Goal: Transaction & Acquisition: Purchase product/service

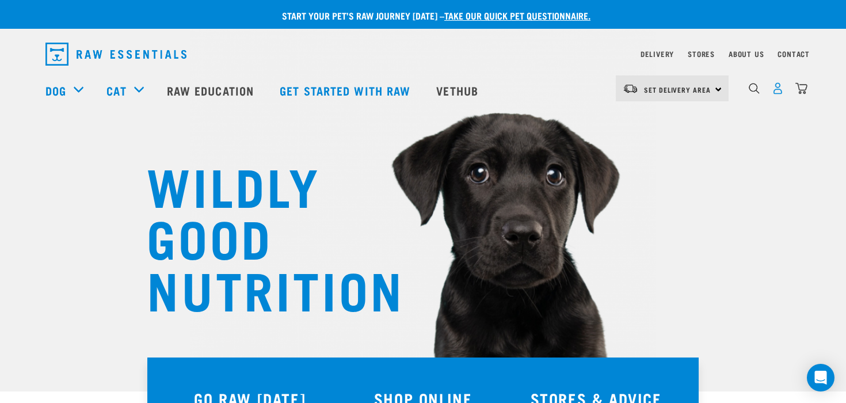
click at [780, 87] on img "dropdown navigation" at bounding box center [778, 88] width 12 height 12
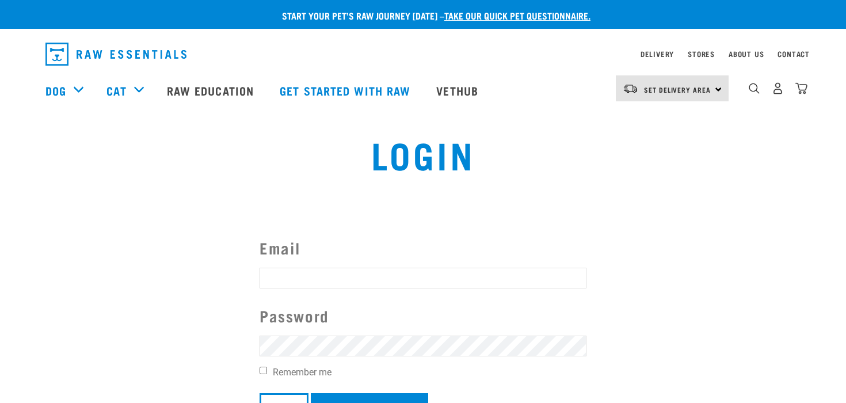
click at [426, 276] on input "Email" at bounding box center [423, 278] width 327 height 21
type input "andrew@mhq.co.nz"
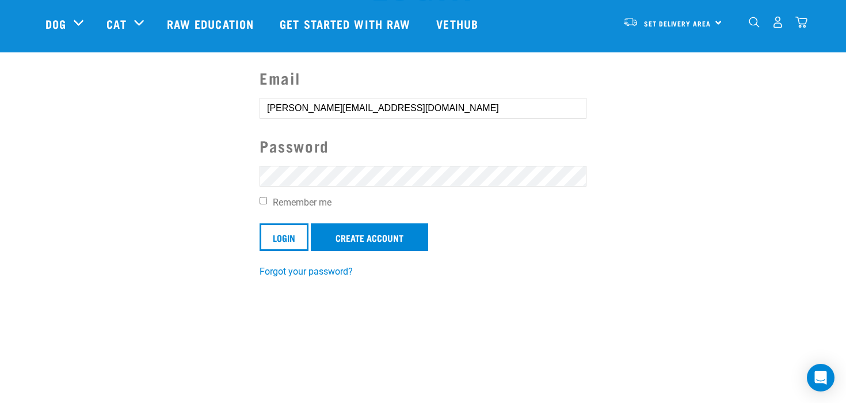
scroll to position [86, 0]
click at [363, 228] on link "Create Account" at bounding box center [369, 237] width 117 height 28
click at [302, 235] on input "Login" at bounding box center [284, 237] width 49 height 28
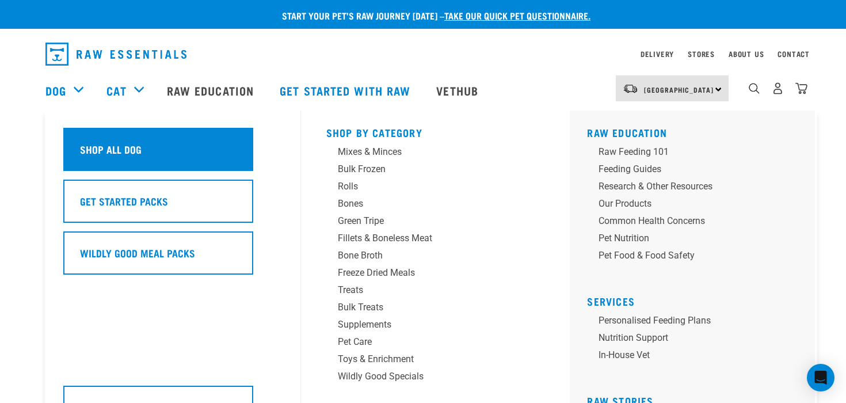
click at [165, 150] on div "Shop All Dog" at bounding box center [158, 149] width 190 height 43
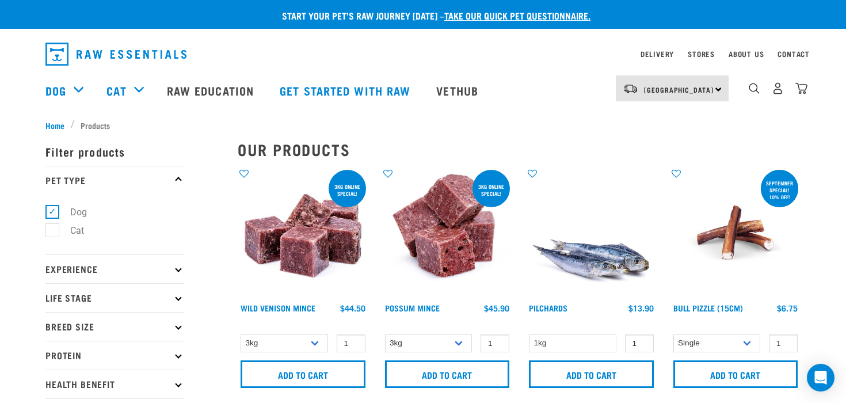
scroll to position [47, 0]
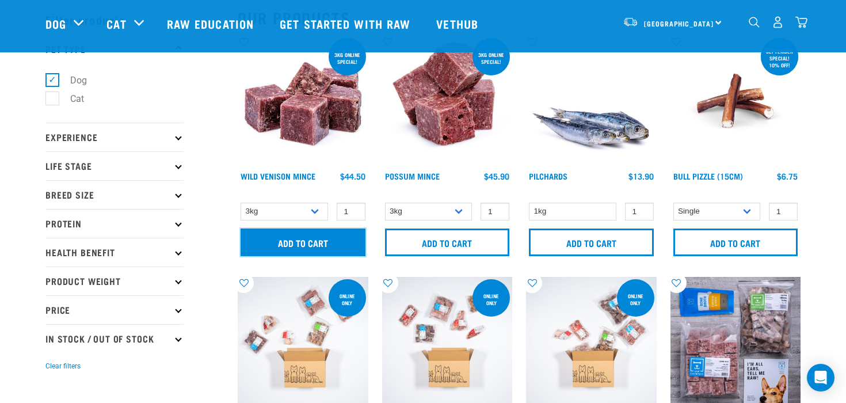
click at [276, 243] on input "Add to cart" at bounding box center [303, 242] width 125 height 28
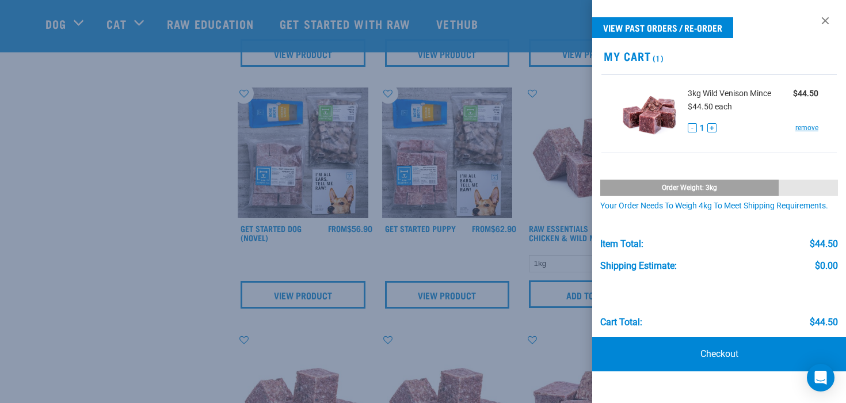
scroll to position [479, 0]
click at [831, 15] on link at bounding box center [825, 21] width 18 height 18
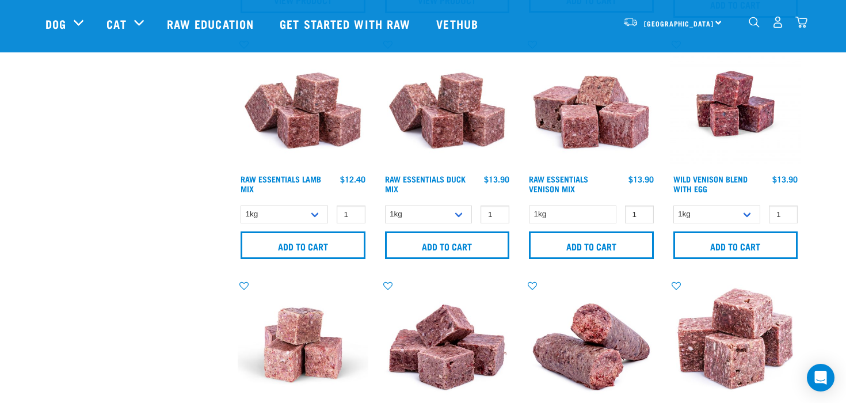
scroll to position [765, 0]
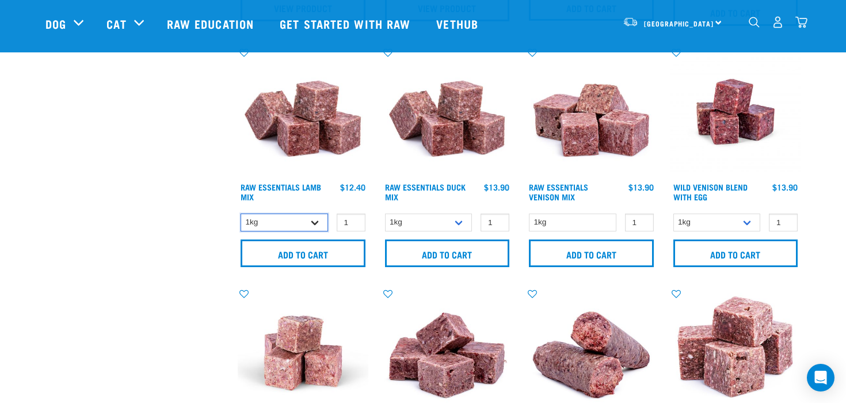
click at [265, 220] on select "1kg 3kg Bulk (10kg)" at bounding box center [284, 222] width 87 height 18
select select "24"
click at [241, 213] on select "1kg 3kg Bulk (10kg)" at bounding box center [284, 222] width 87 height 18
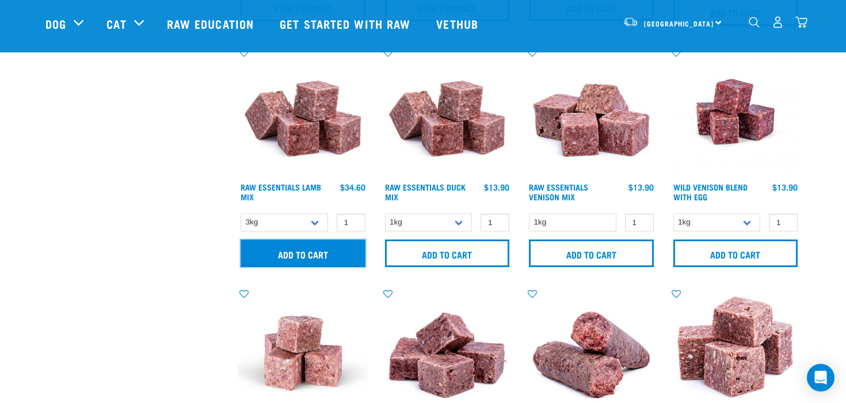
click at [291, 253] on input "Add to cart" at bounding box center [303, 253] width 125 height 28
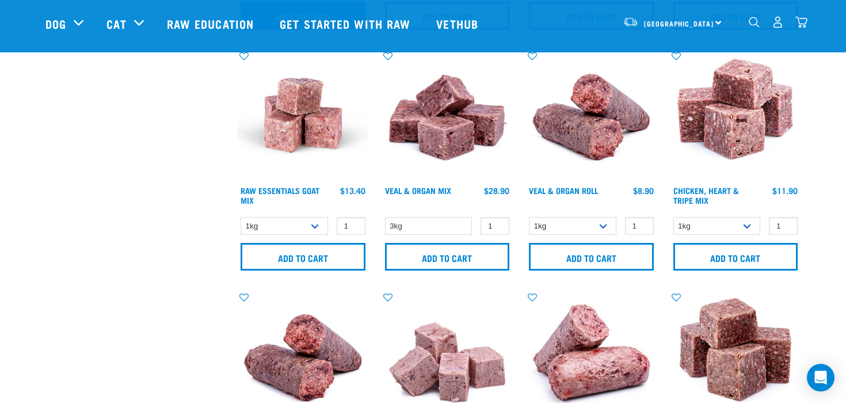
scroll to position [1003, 0]
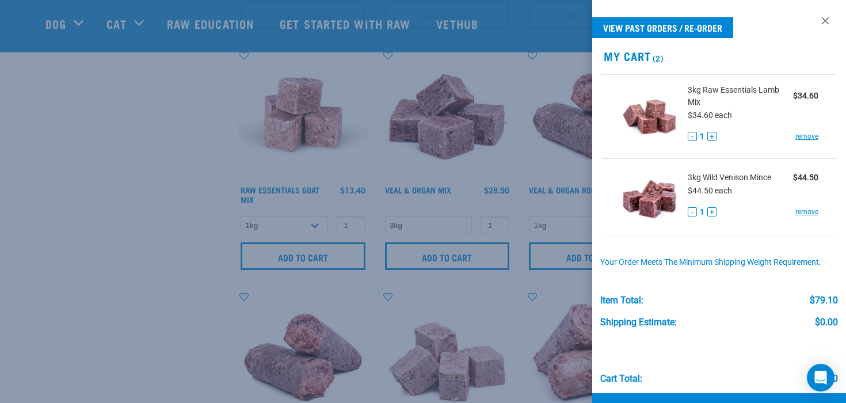
click at [283, 225] on div at bounding box center [423, 201] width 846 height 403
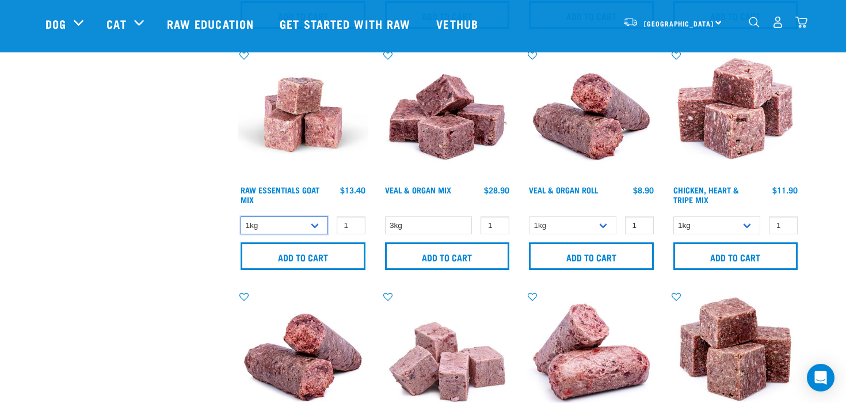
click at [283, 225] on select "1kg 3kg" at bounding box center [284, 225] width 87 height 18
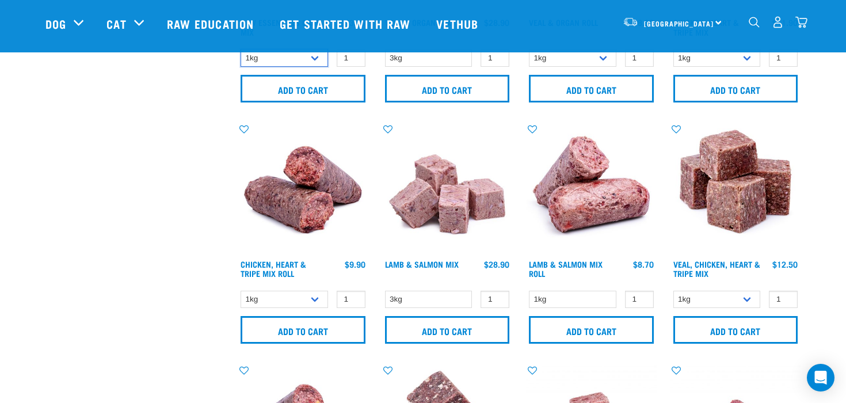
scroll to position [1172, 0]
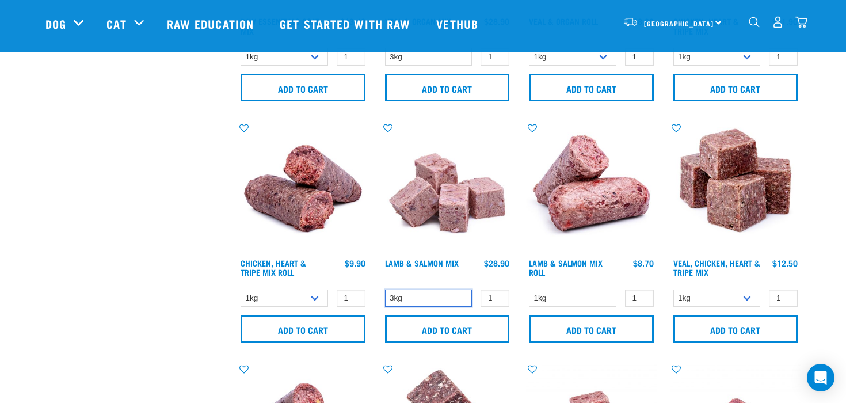
click at [401, 300] on select "3kg" at bounding box center [428, 298] width 87 height 18
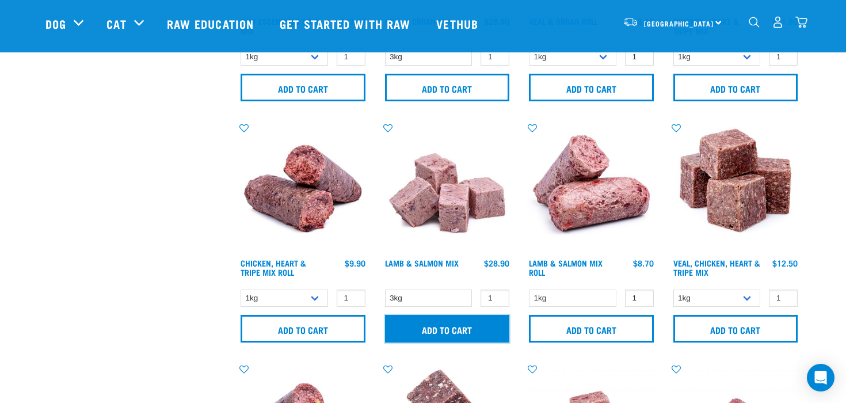
click at [441, 323] on input "Add to cart" at bounding box center [447, 329] width 125 height 28
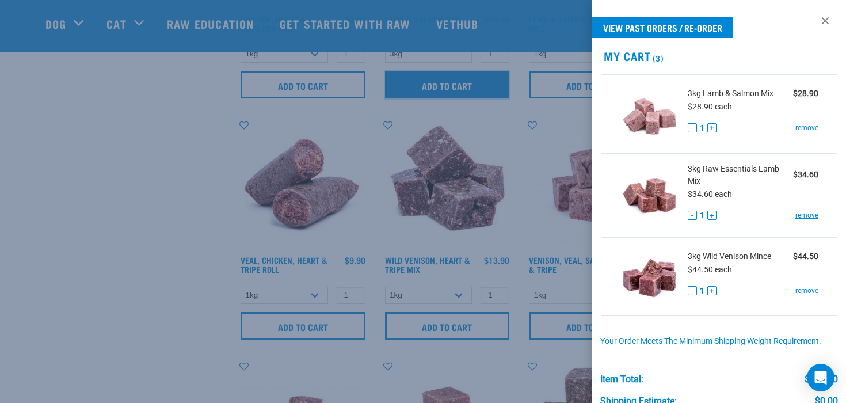
scroll to position [1425, 0]
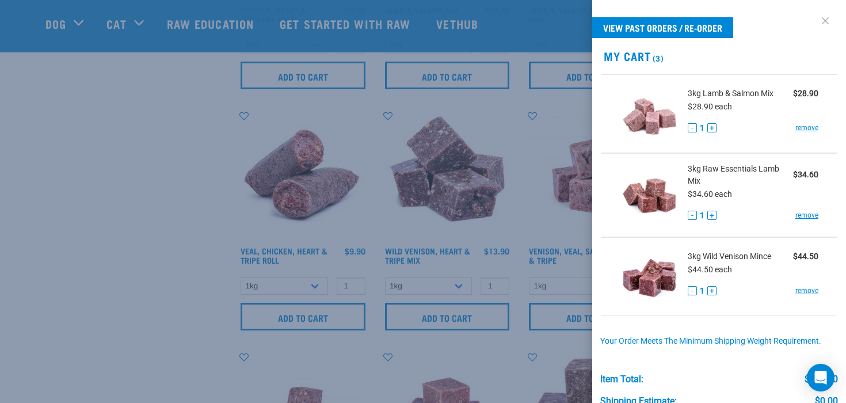
click at [828, 16] on link at bounding box center [825, 21] width 18 height 18
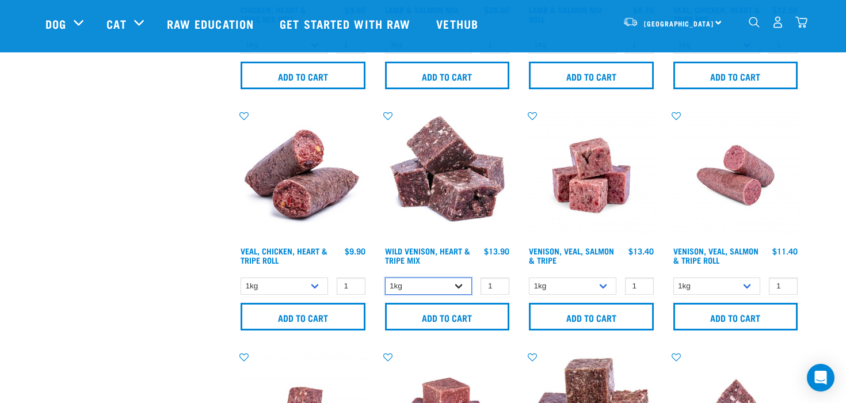
click at [432, 284] on select "1kg 3kg" at bounding box center [428, 286] width 87 height 18
select select "763"
click at [385, 277] on select "1kg 3kg" at bounding box center [428, 286] width 87 height 18
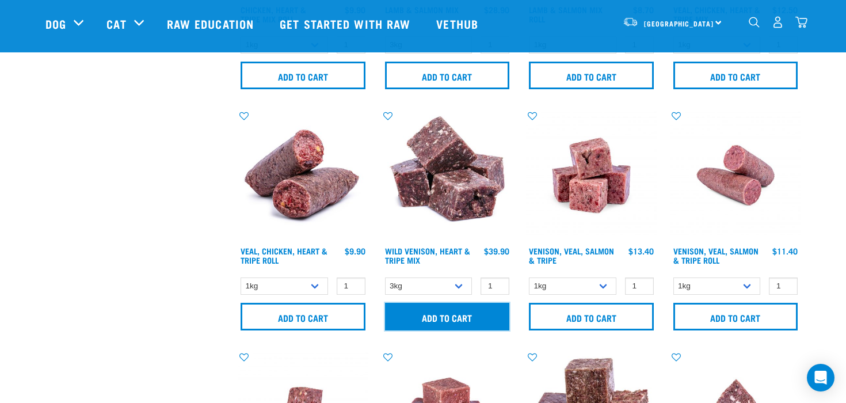
click at [425, 318] on input "Add to cart" at bounding box center [447, 317] width 125 height 28
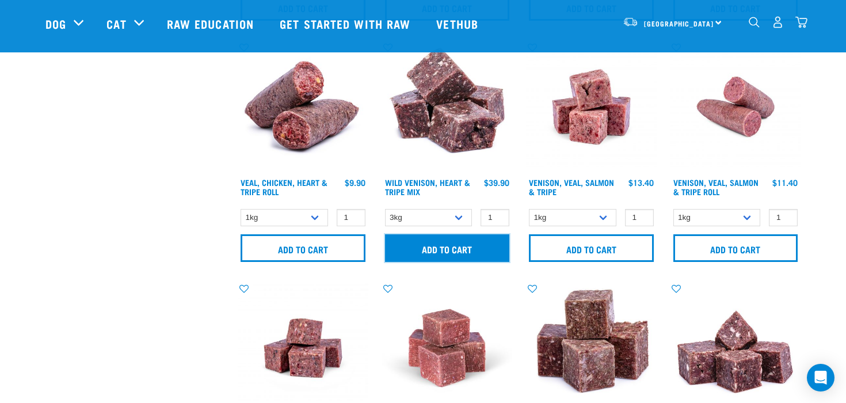
scroll to position [1494, 0]
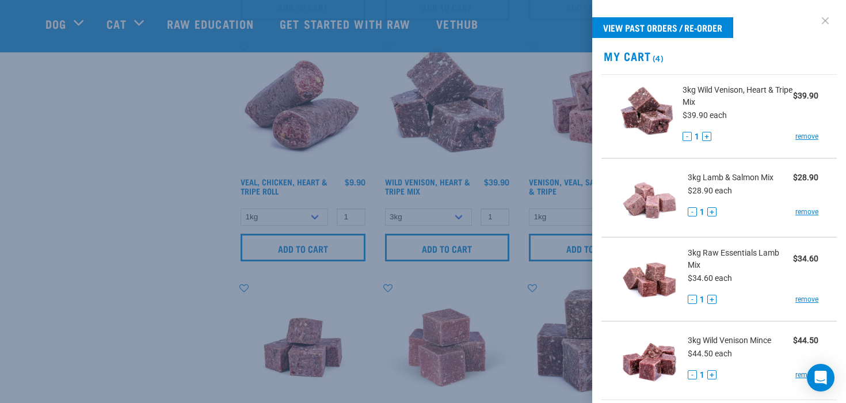
click at [825, 28] on link at bounding box center [825, 21] width 18 height 18
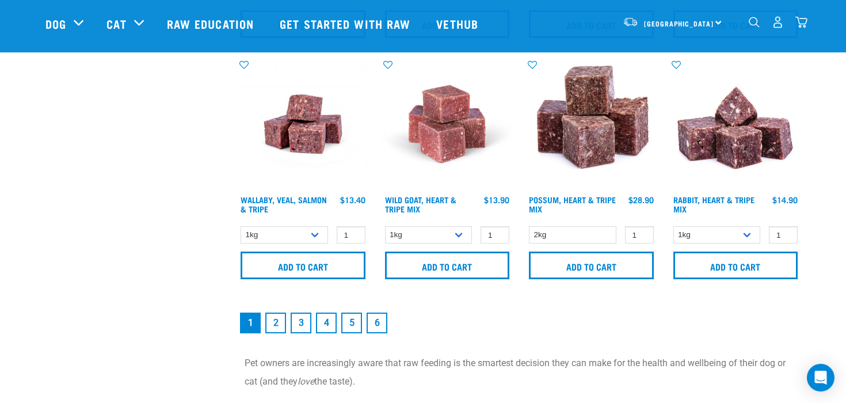
scroll to position [1722, 0]
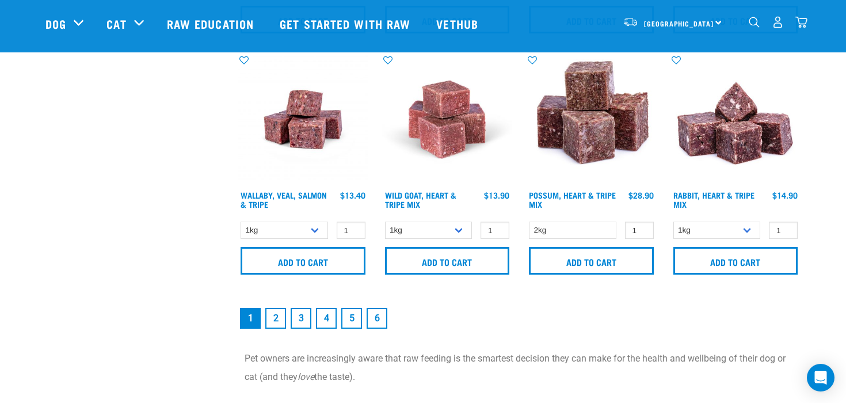
click at [277, 318] on link "2" at bounding box center [275, 318] width 21 height 21
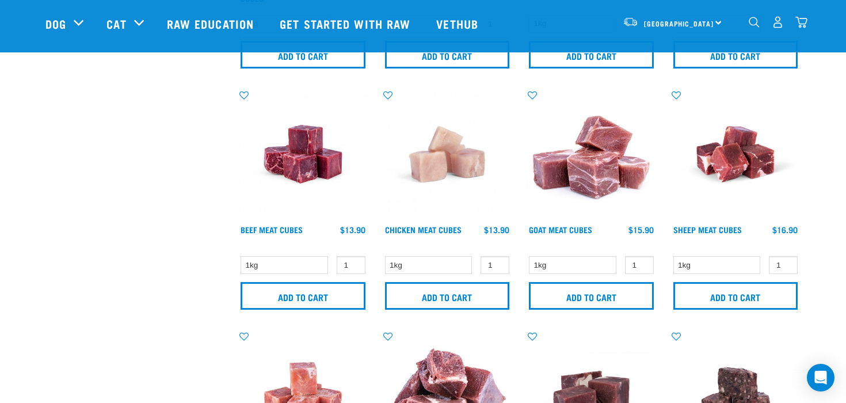
scroll to position [965, 0]
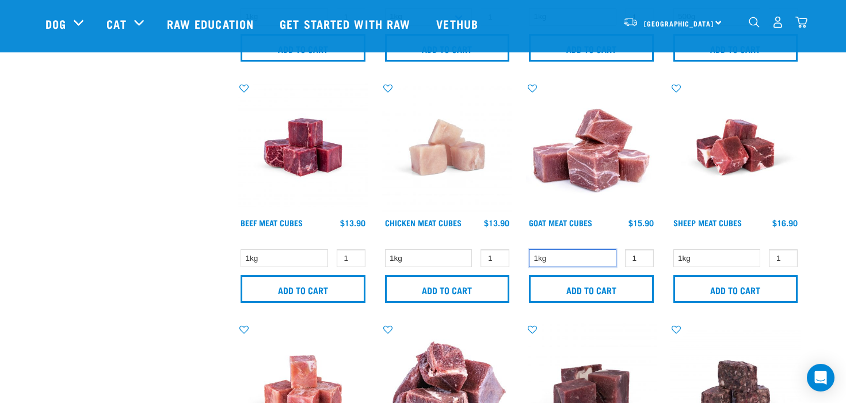
click at [559, 250] on select "1kg" at bounding box center [572, 258] width 87 height 18
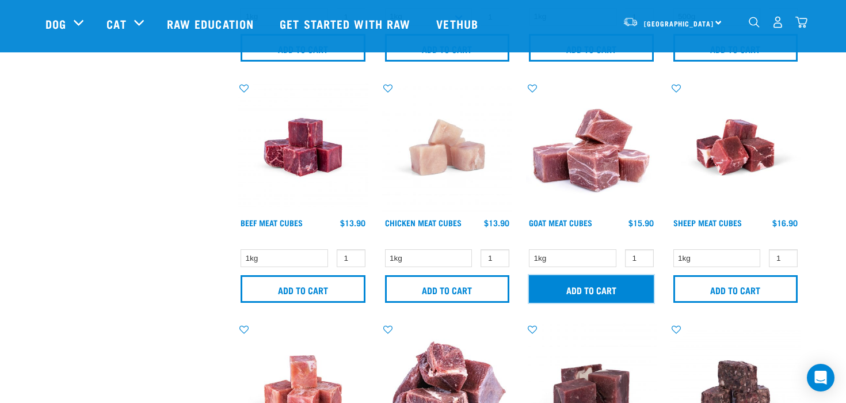
click at [584, 289] on input "Add to cart" at bounding box center [591, 289] width 125 height 28
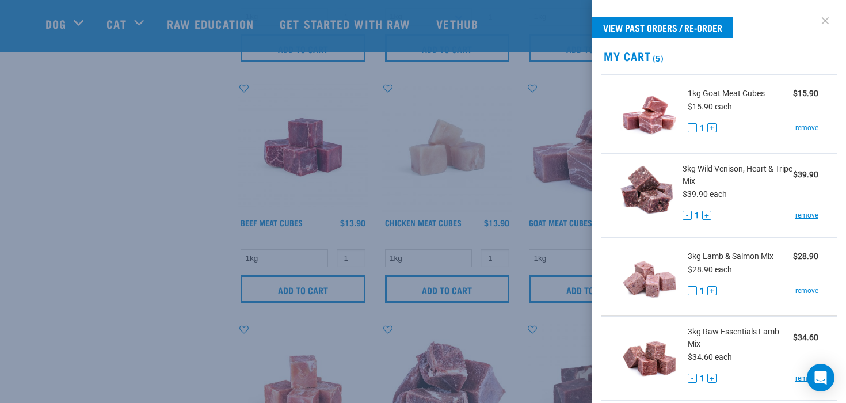
click at [822, 13] on link at bounding box center [825, 21] width 18 height 18
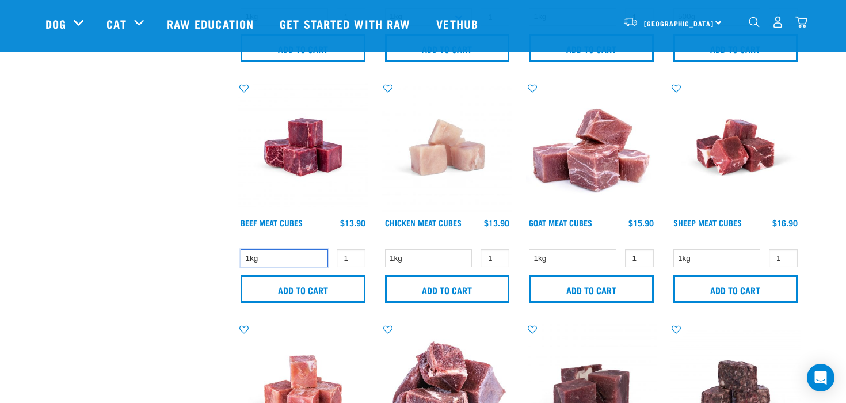
click at [289, 258] on select "1kg" at bounding box center [284, 258] width 87 height 18
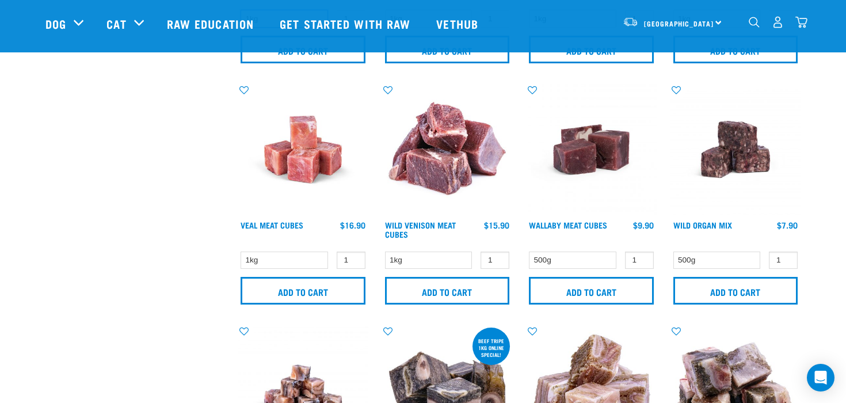
scroll to position [1206, 0]
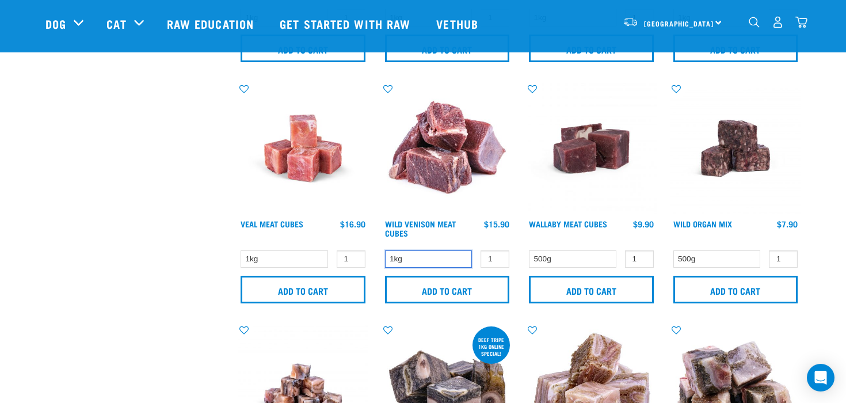
click at [436, 253] on select "1kg" at bounding box center [428, 259] width 87 height 18
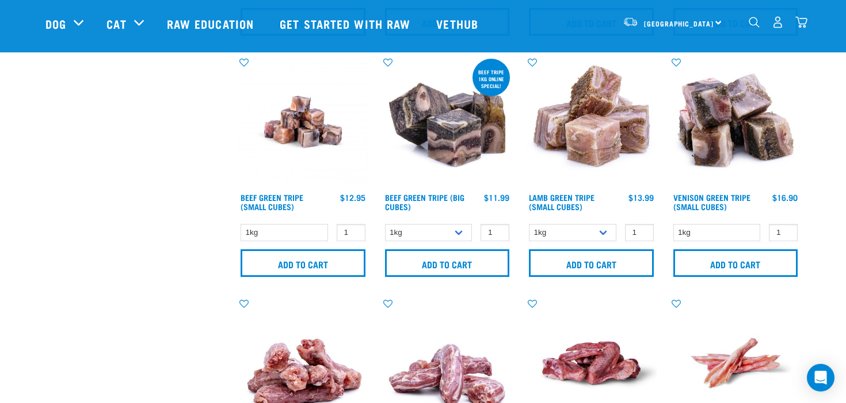
scroll to position [1471, 0]
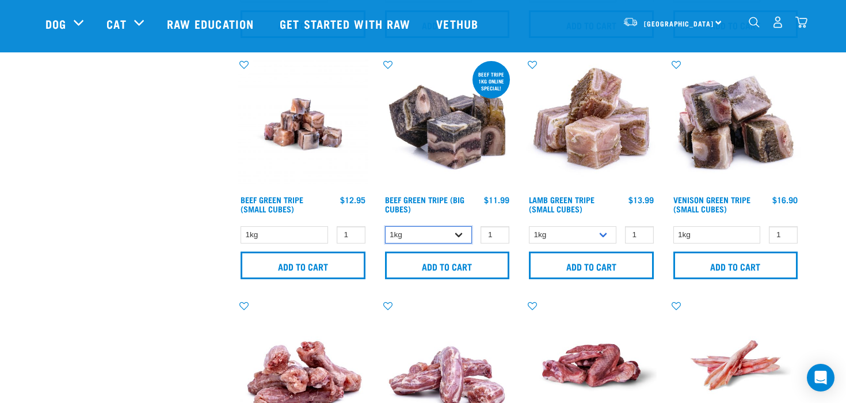
click at [418, 237] on select "1kg 3kg Bulk (10kg)" at bounding box center [428, 235] width 87 height 18
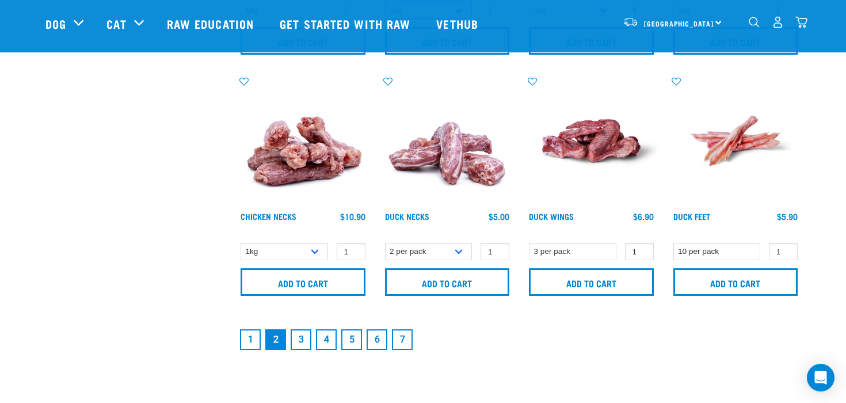
scroll to position [1696, 0]
click at [279, 249] on select "1kg 2kg" at bounding box center [284, 251] width 87 height 18
select select "7342"
click at [241, 242] on select "1kg 2kg" at bounding box center [284, 251] width 87 height 18
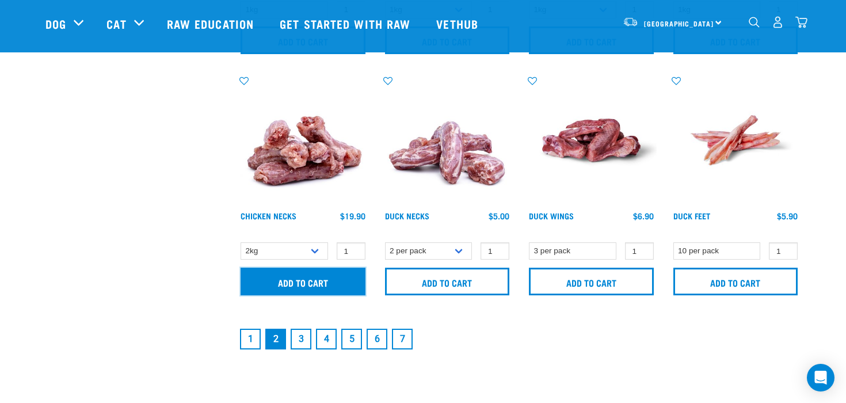
click at [285, 281] on input "Add to cart" at bounding box center [303, 282] width 125 height 28
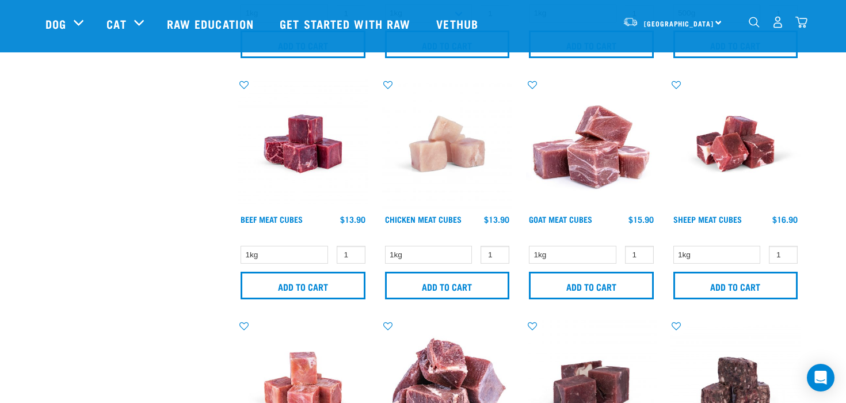
scroll to position [819, 0]
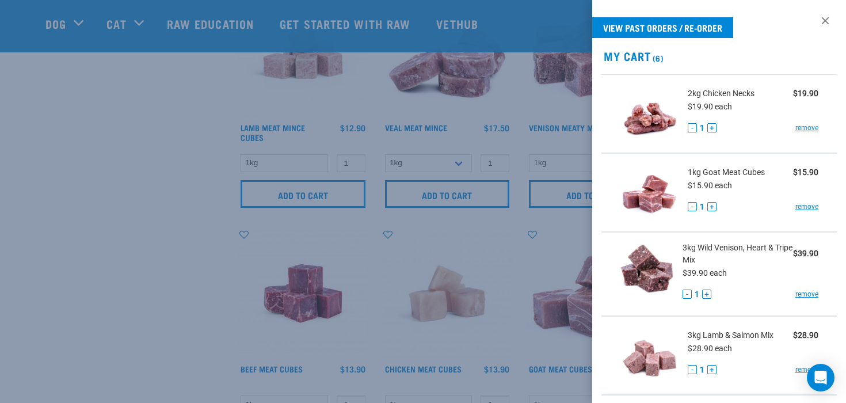
click at [800, 24] on div at bounding box center [423, 201] width 846 height 403
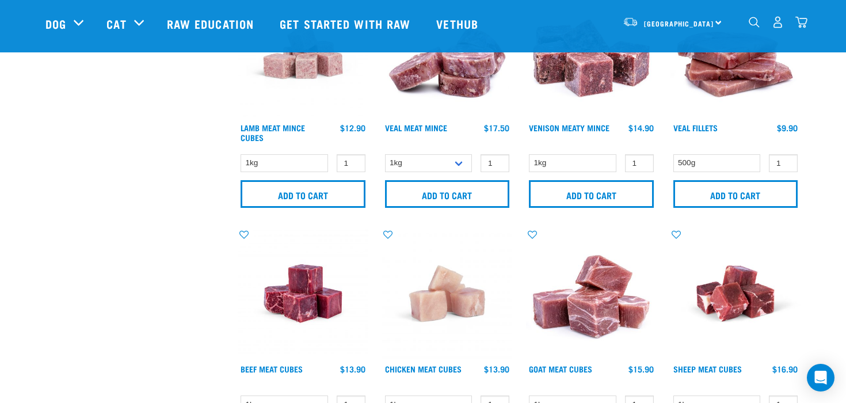
click at [800, 24] on img "dropdown navigation" at bounding box center [801, 22] width 12 height 12
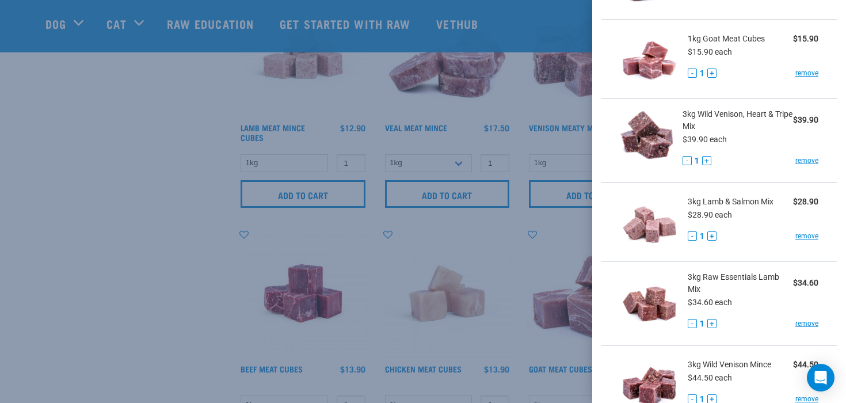
scroll to position [359, 0]
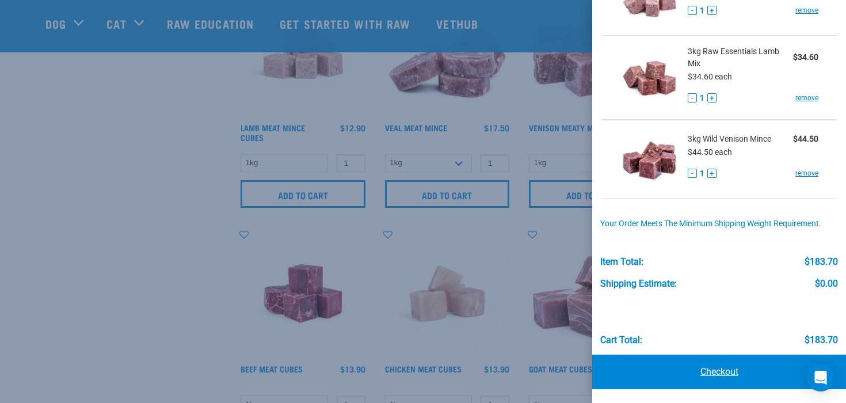
click at [705, 369] on link "Checkout" at bounding box center [719, 371] width 254 height 35
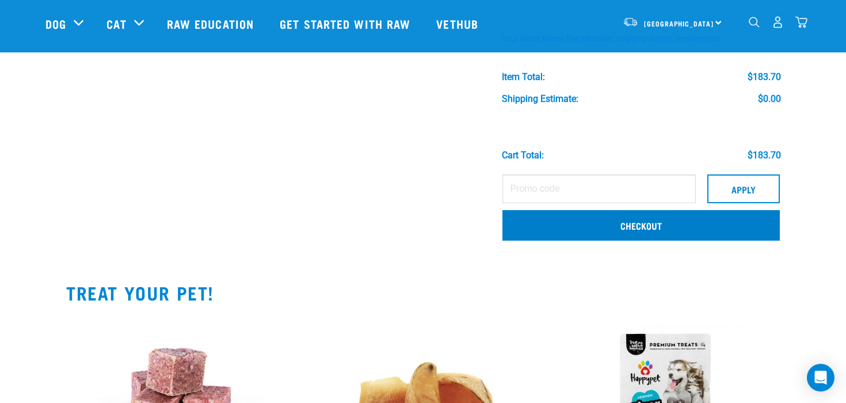
scroll to position [552, 0]
click at [601, 223] on link "Checkout" at bounding box center [640, 226] width 277 height 30
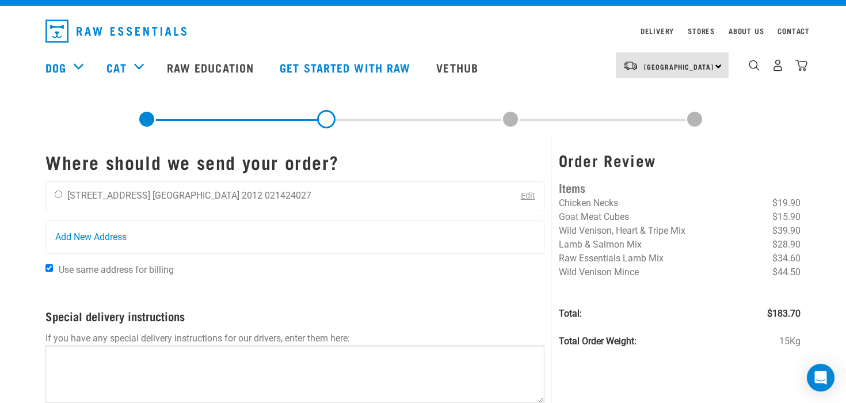
scroll to position [25, 0]
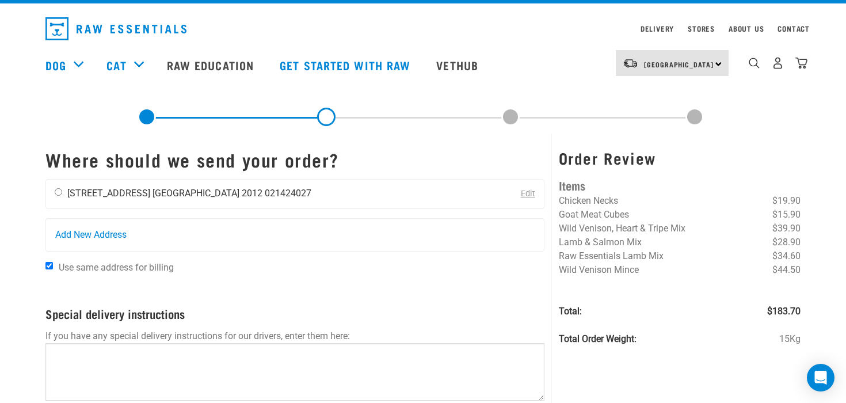
click at [52, 195] on div "[PERSON_NAME] [STREET_ADDRESS] [GEOGRAPHIC_DATA] 2012 021424027" at bounding box center [183, 194] width 274 height 29
click at [56, 193] on input "radio" at bounding box center [58, 191] width 7 height 7
radio input "true"
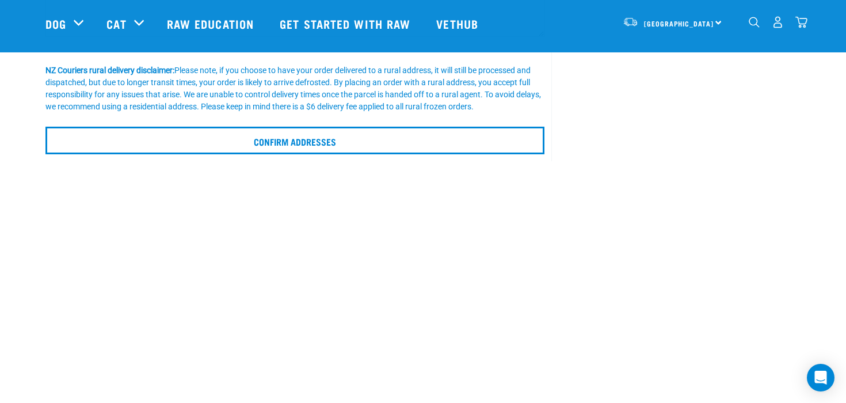
scroll to position [325, 0]
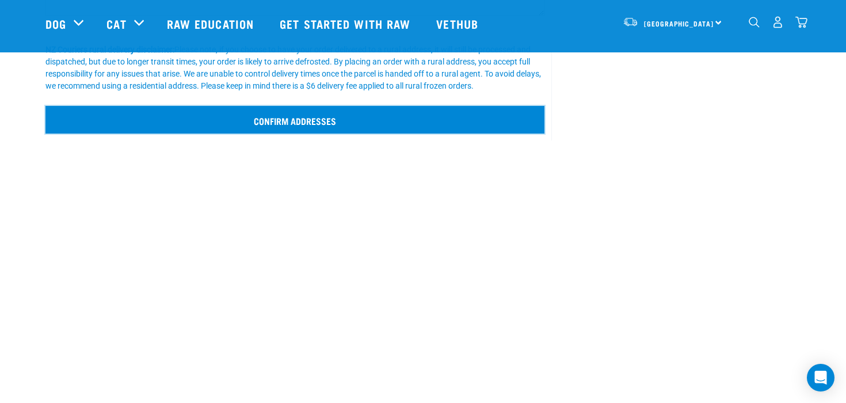
click at [272, 127] on input "Confirm addresses" at bounding box center [294, 120] width 499 height 28
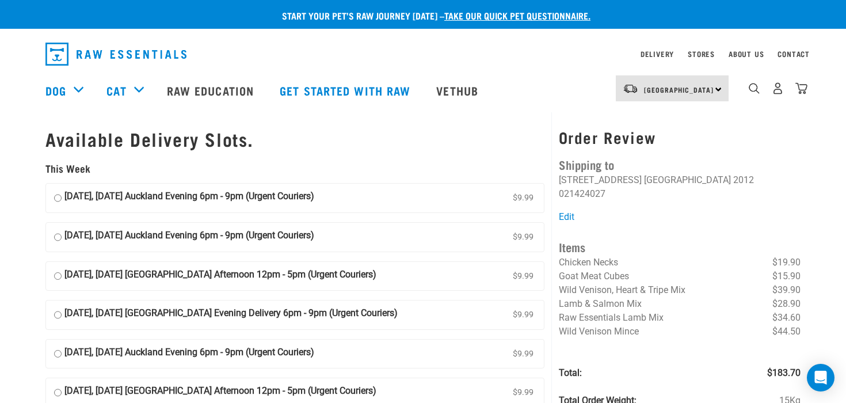
click at [58, 197] on input "15 September, Monday Auckland Evening 6pm - 9pm (Urgent Couriers) $9.99" at bounding box center [57, 197] width 7 height 17
radio input "true"
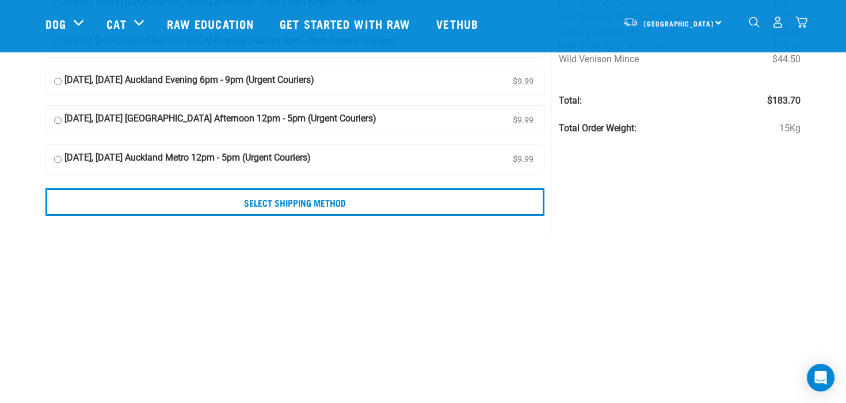
scroll to position [189, 0]
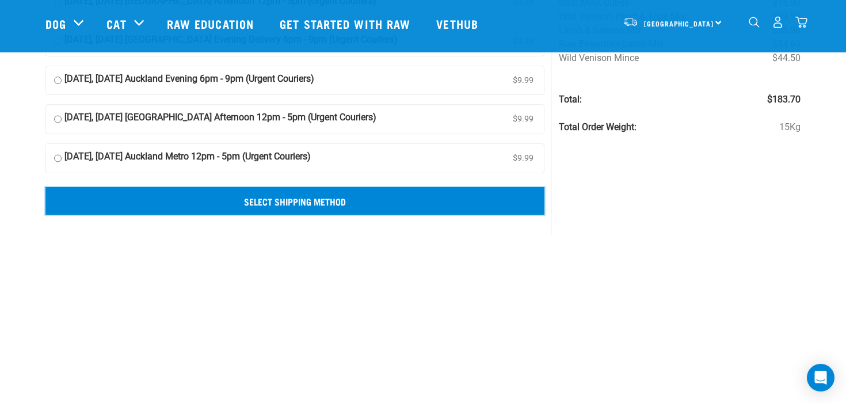
click at [242, 199] on input "Select Shipping Method" at bounding box center [294, 201] width 499 height 28
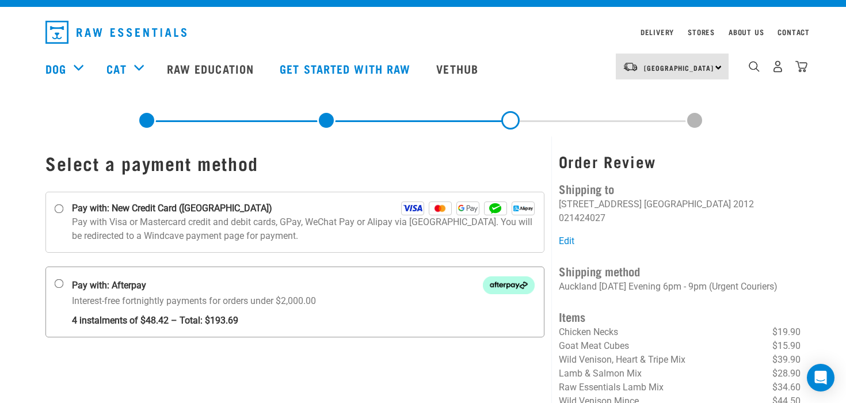
scroll to position [19, 0]
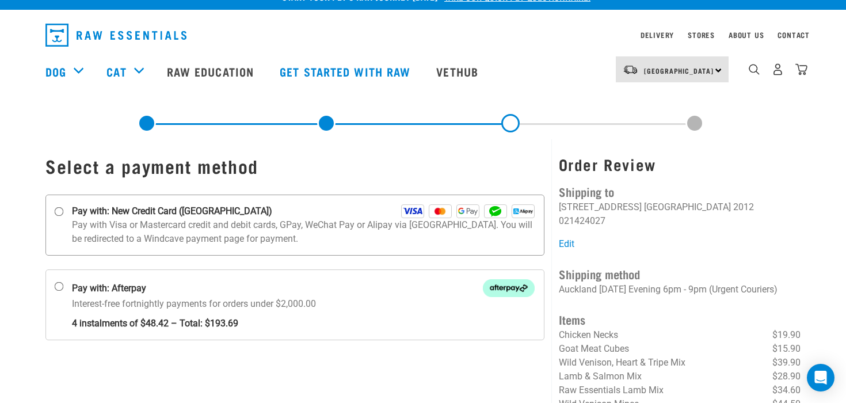
click at [59, 212] on input "Pay with: New Credit Card ([GEOGRAPHIC_DATA])" at bounding box center [59, 211] width 9 height 9
radio input "true"
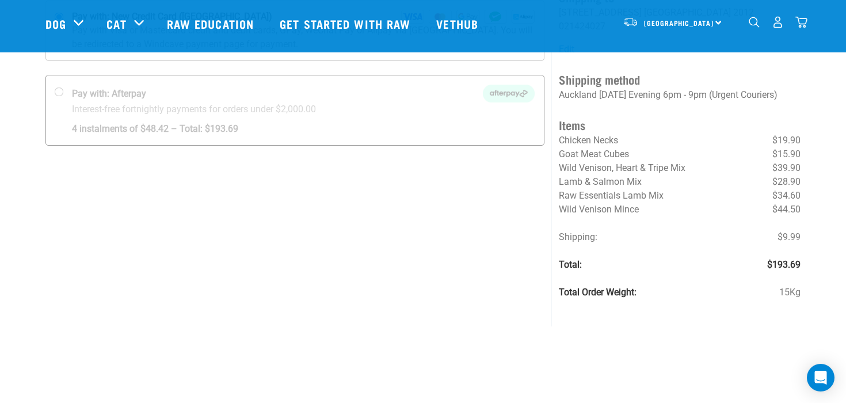
scroll to position [134, 0]
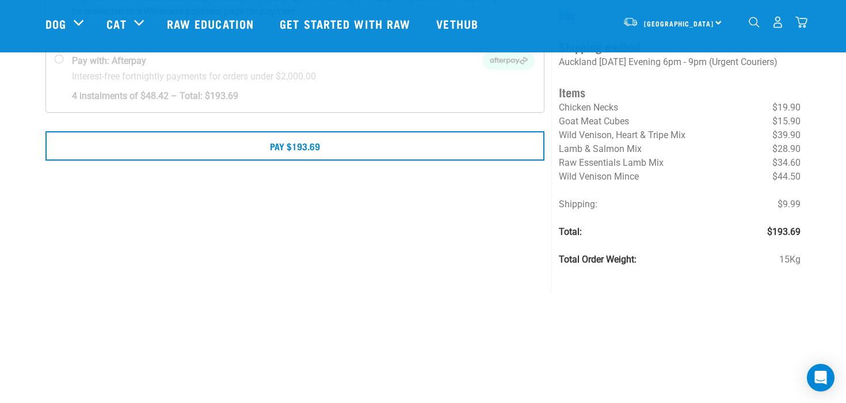
scroll to position [173, 0]
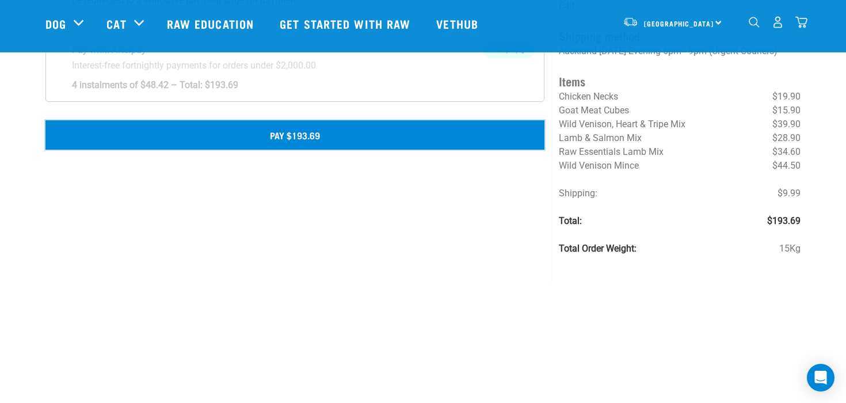
click at [310, 129] on button "Pay $193.69" at bounding box center [294, 134] width 499 height 29
